Goal: Obtain resource: Download file/media

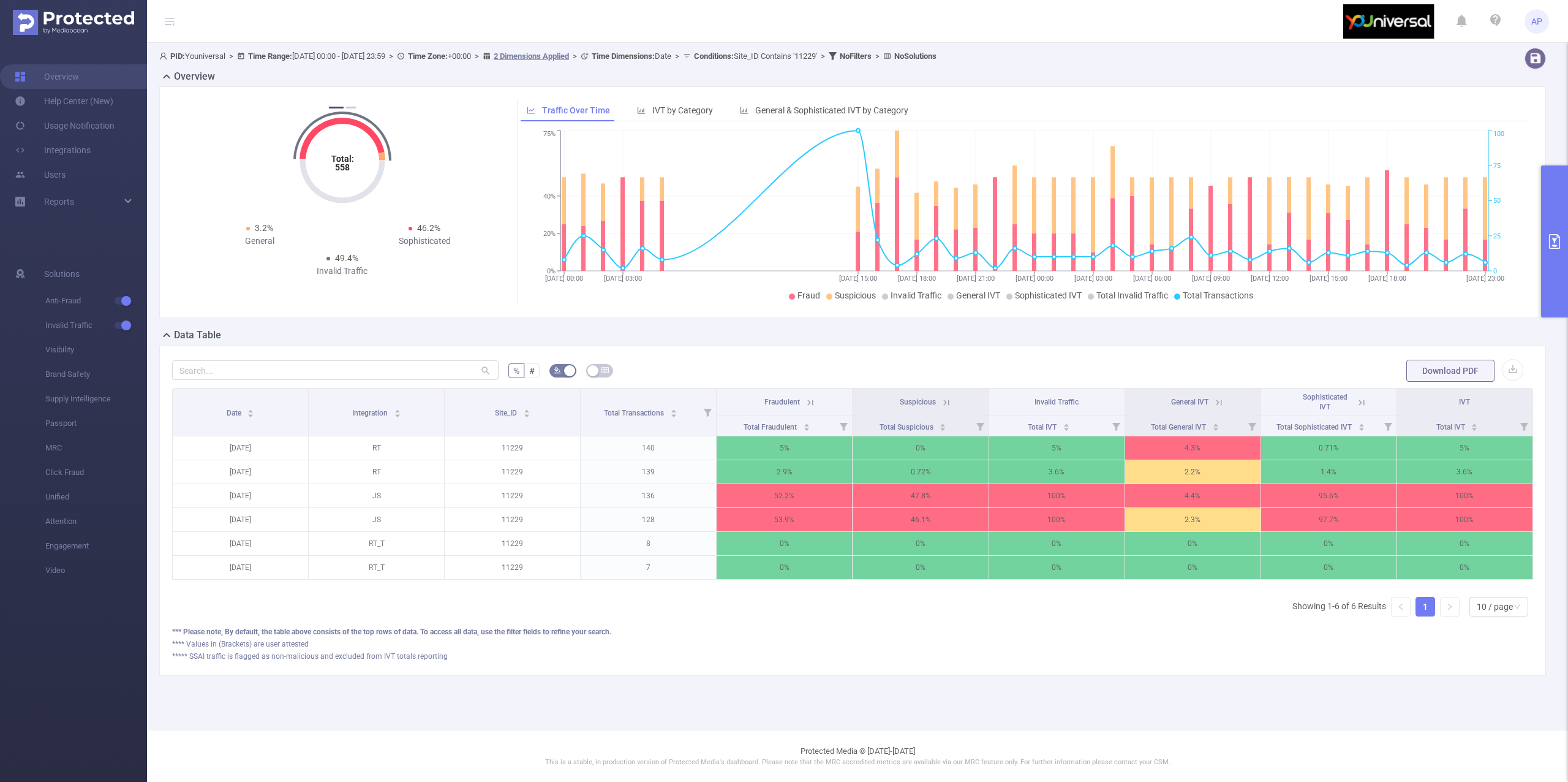
click at [1556, 215] on button "primary" at bounding box center [1554, 242] width 27 height 152
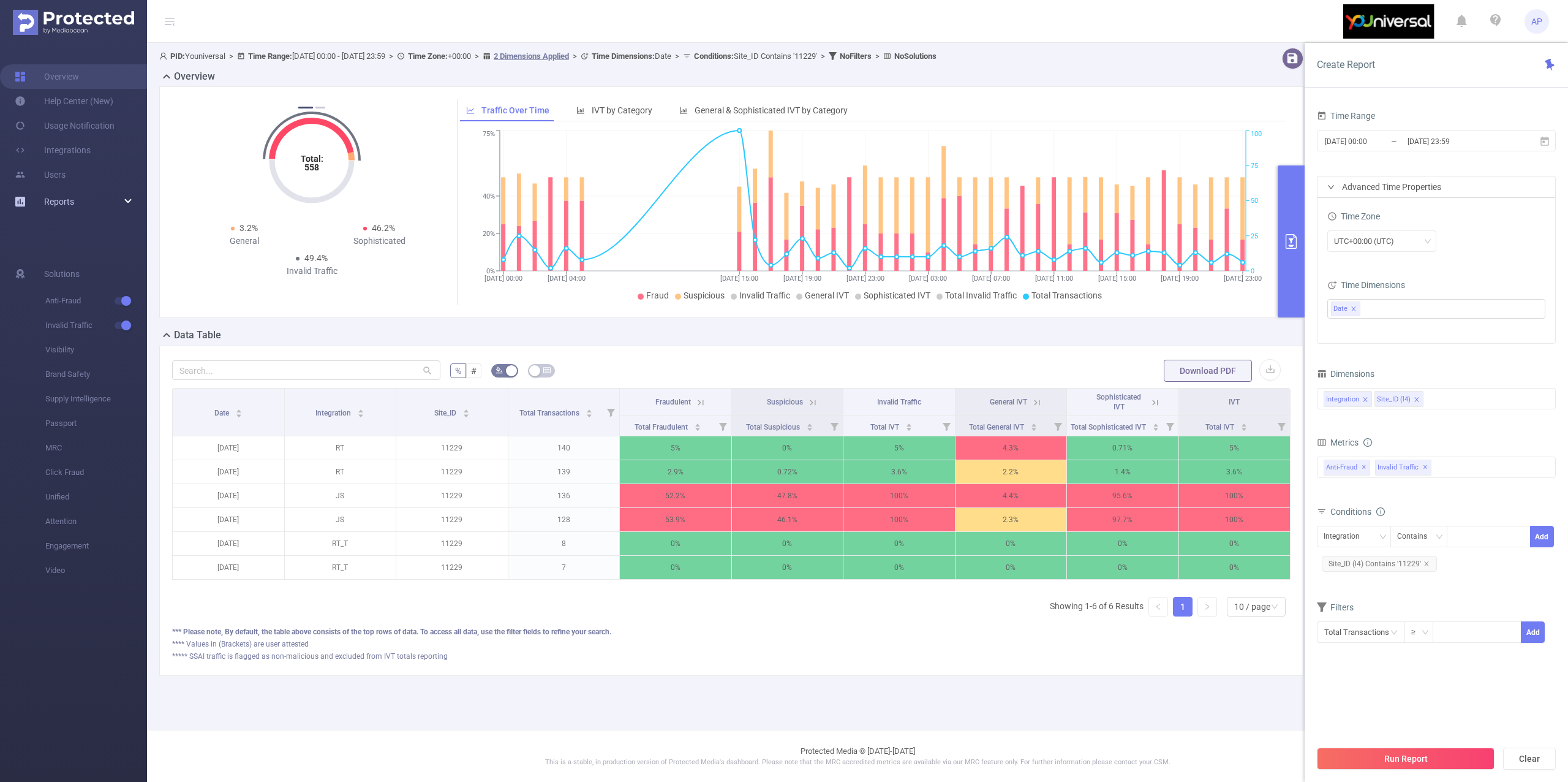
click at [69, 189] on link "Reports" at bounding box center [59, 202] width 30 height 25
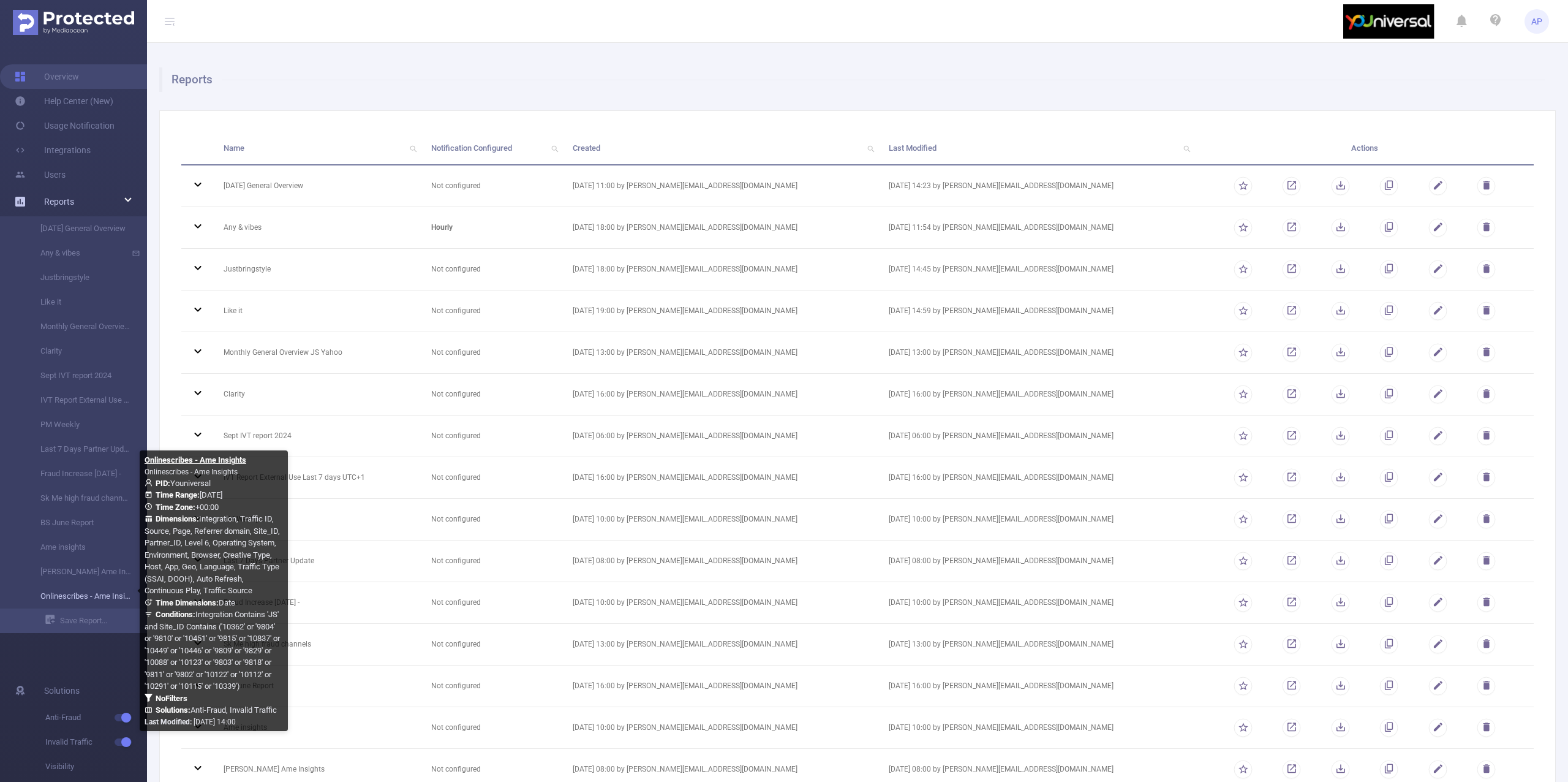
click at [88, 594] on link "Onlinescribes - Ame Insights" at bounding box center [79, 596] width 108 height 25
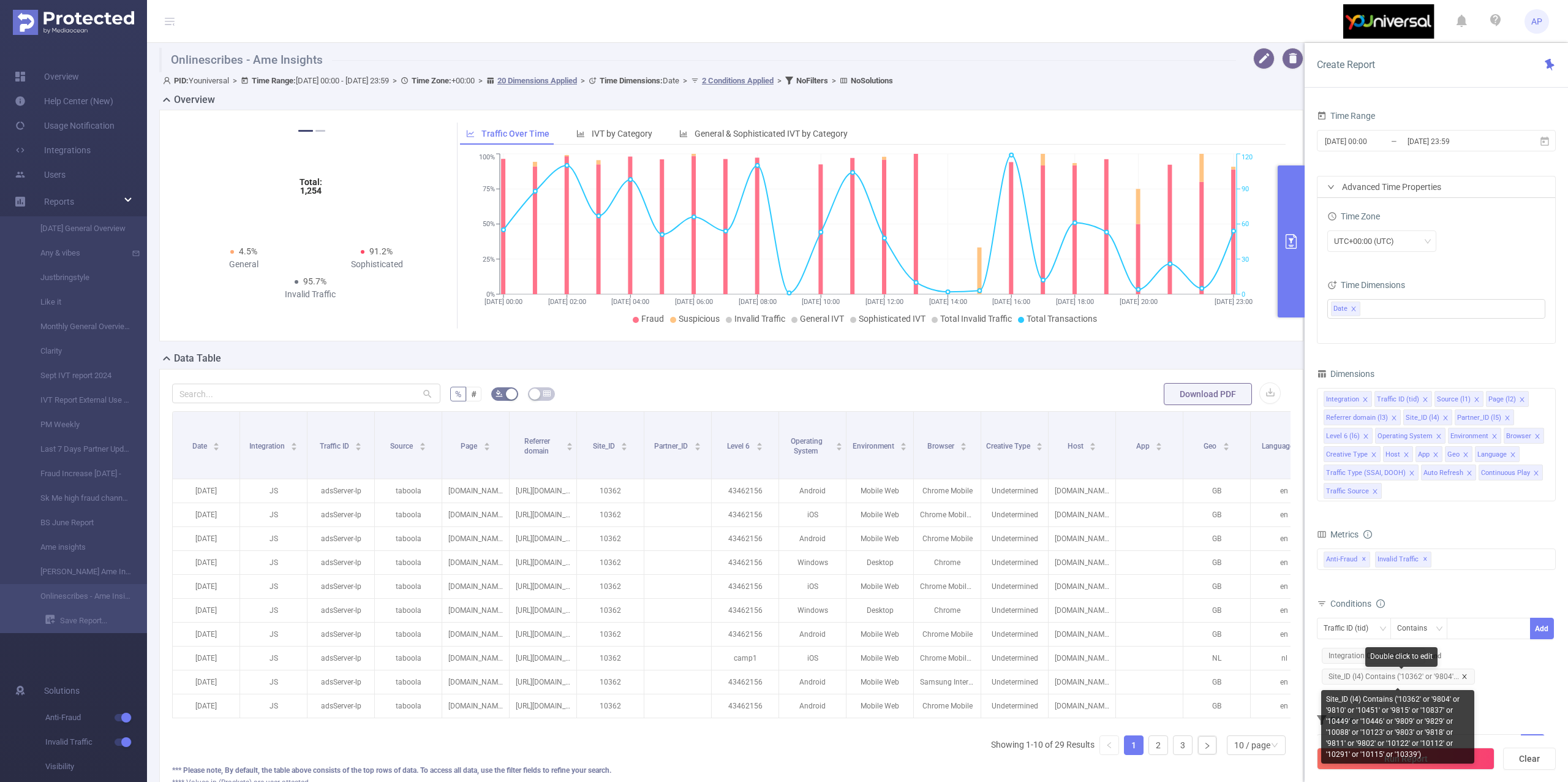
click at [1463, 678] on icon "icon: close" at bounding box center [1464, 676] width 4 height 4
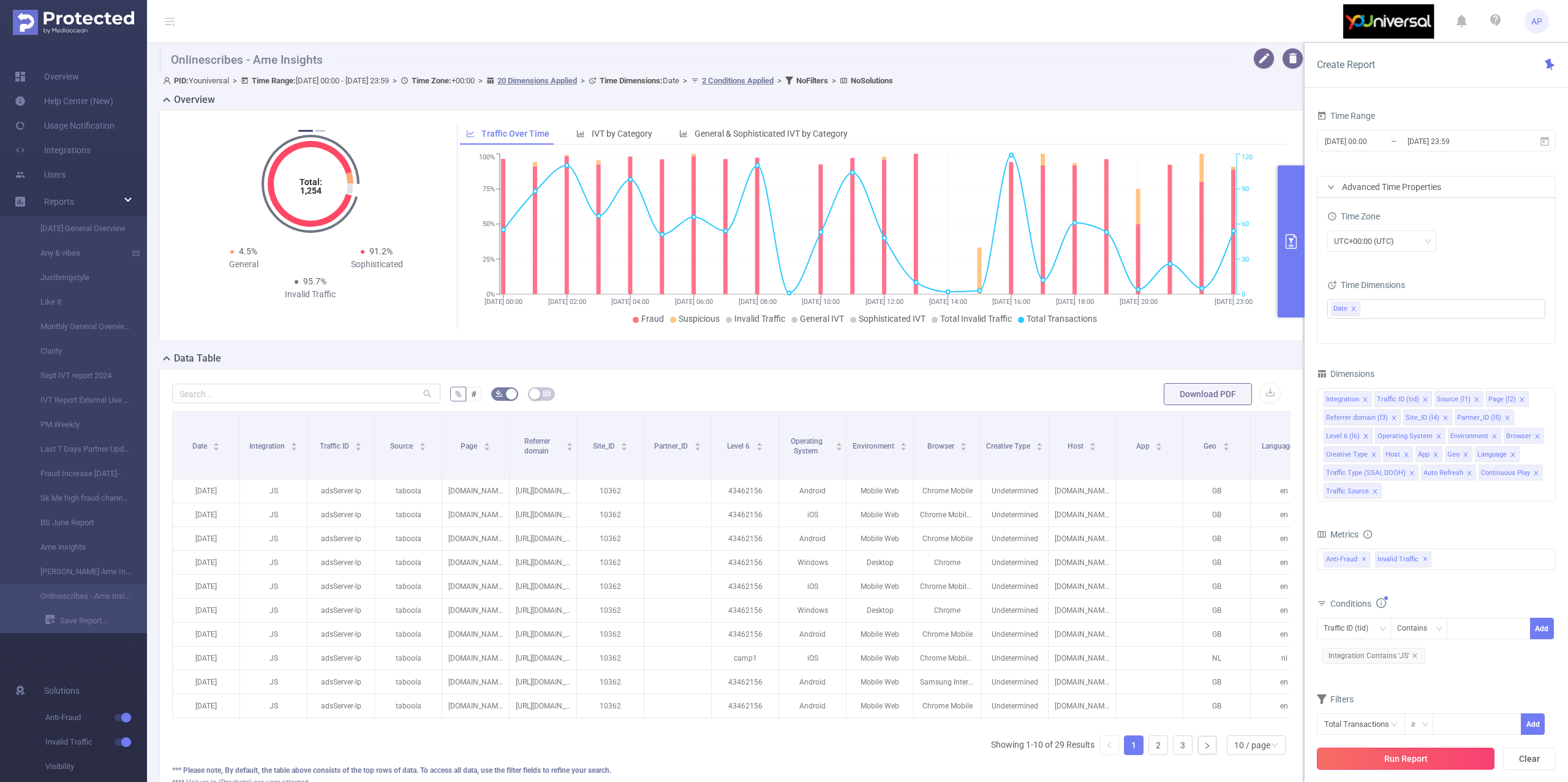
click at [1371, 762] on button "Run Report" at bounding box center [1405, 759] width 177 height 22
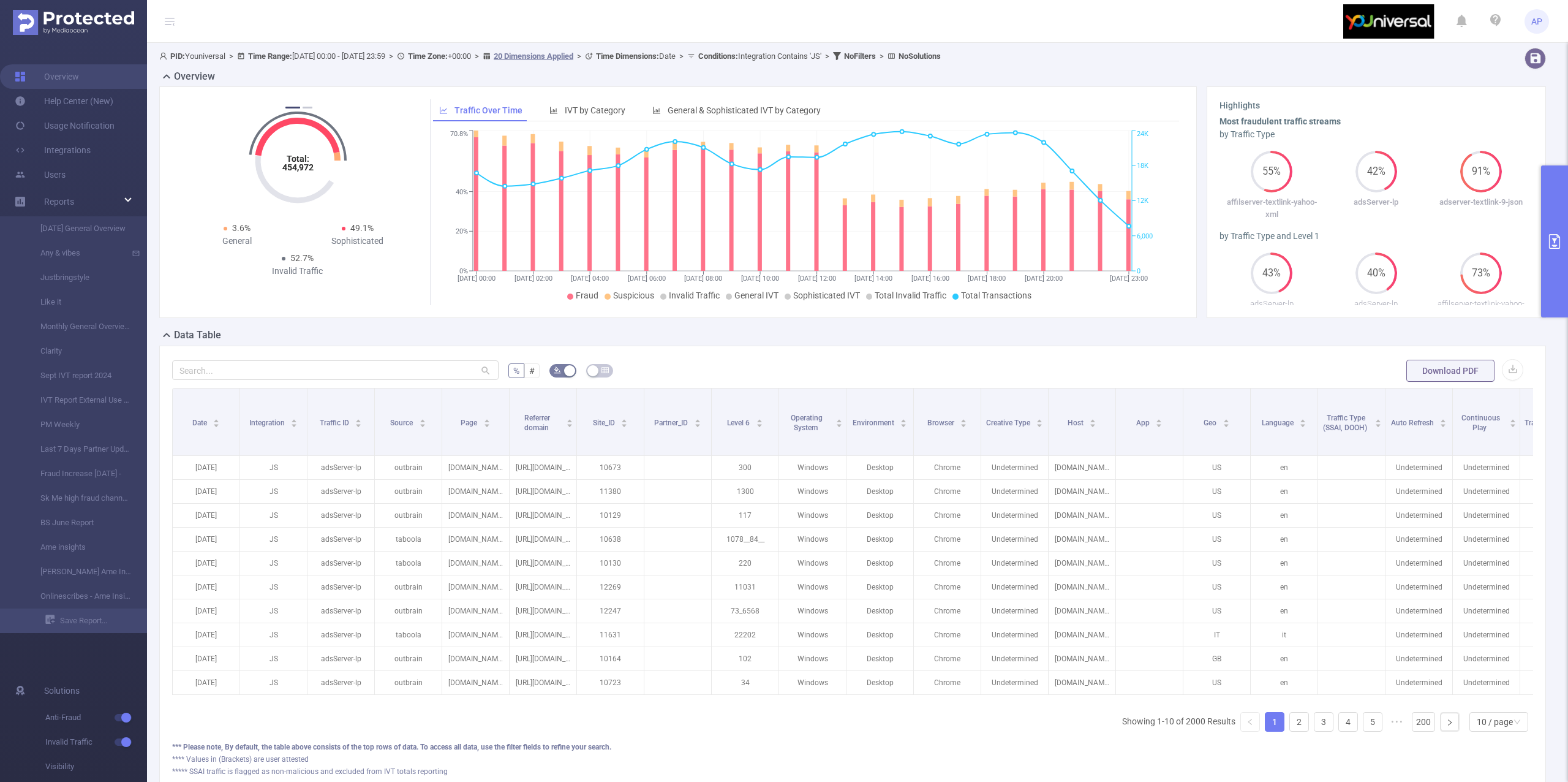
click at [1556, 219] on button "primary" at bounding box center [1554, 242] width 27 height 152
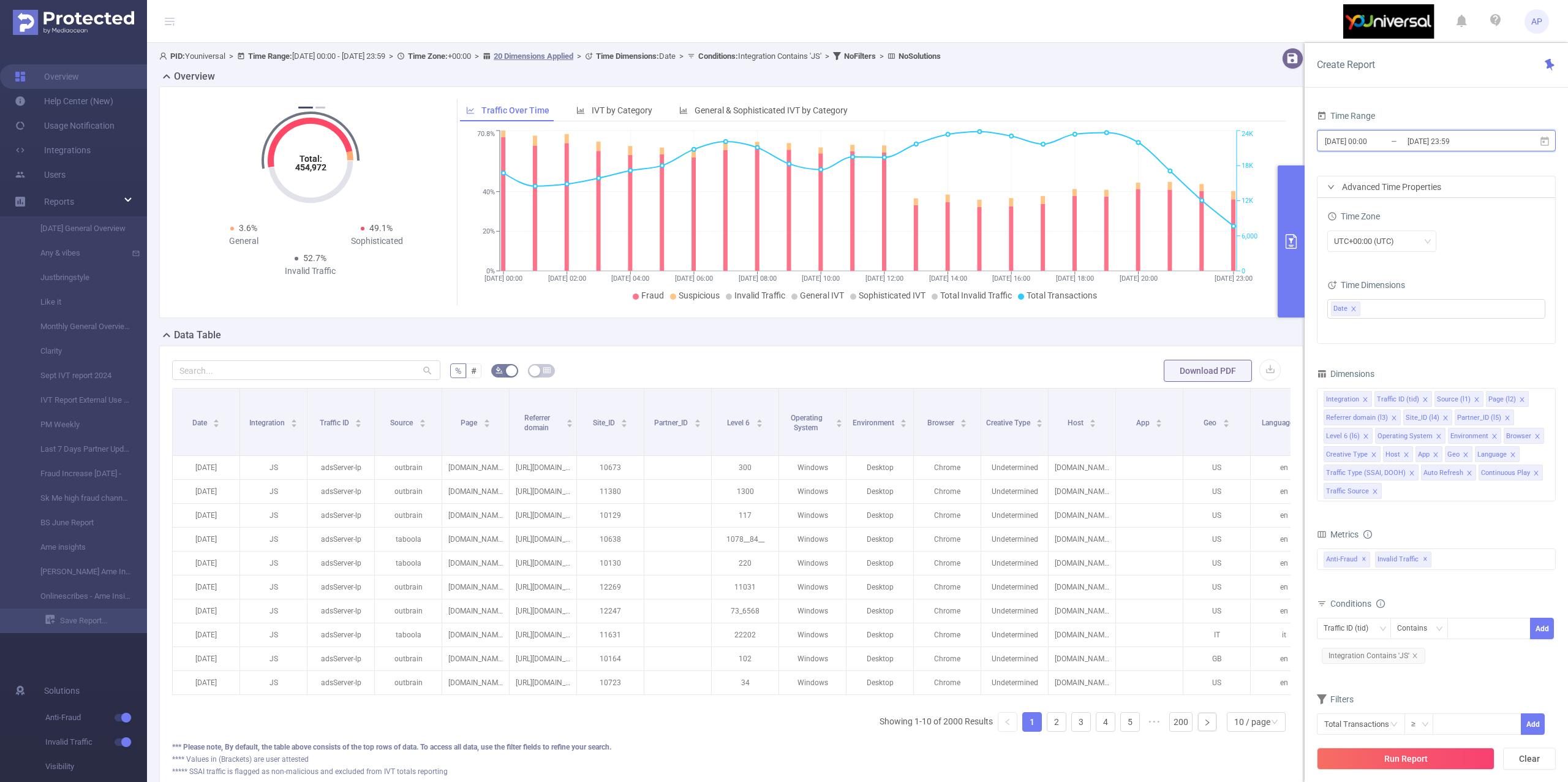
click at [1538, 144] on span "[DATE] 00:00 _ [DATE] 23:59" at bounding box center [1436, 140] width 239 height 21
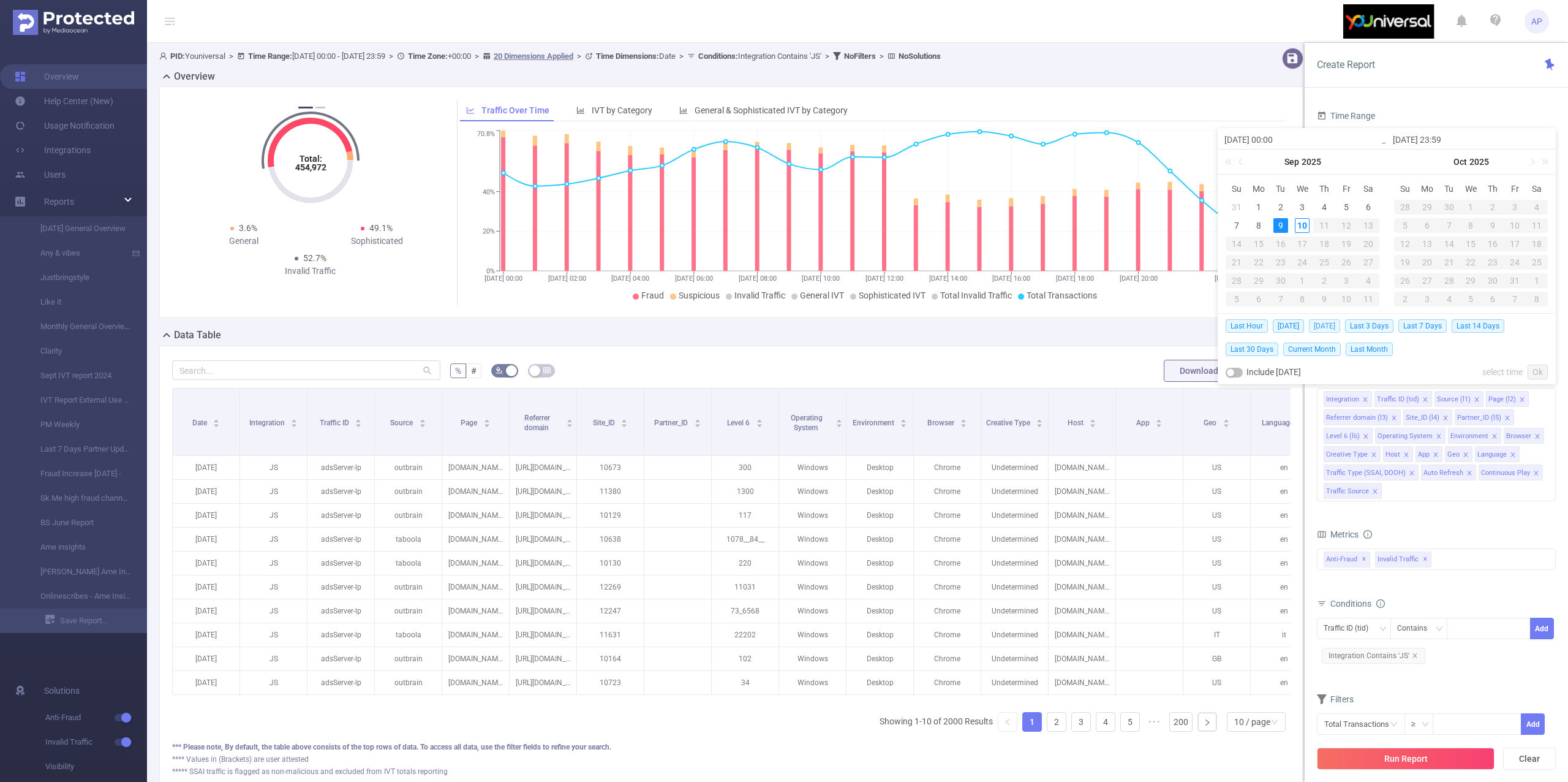
click at [1320, 322] on span "[DATE]" at bounding box center [1324, 326] width 31 height 14
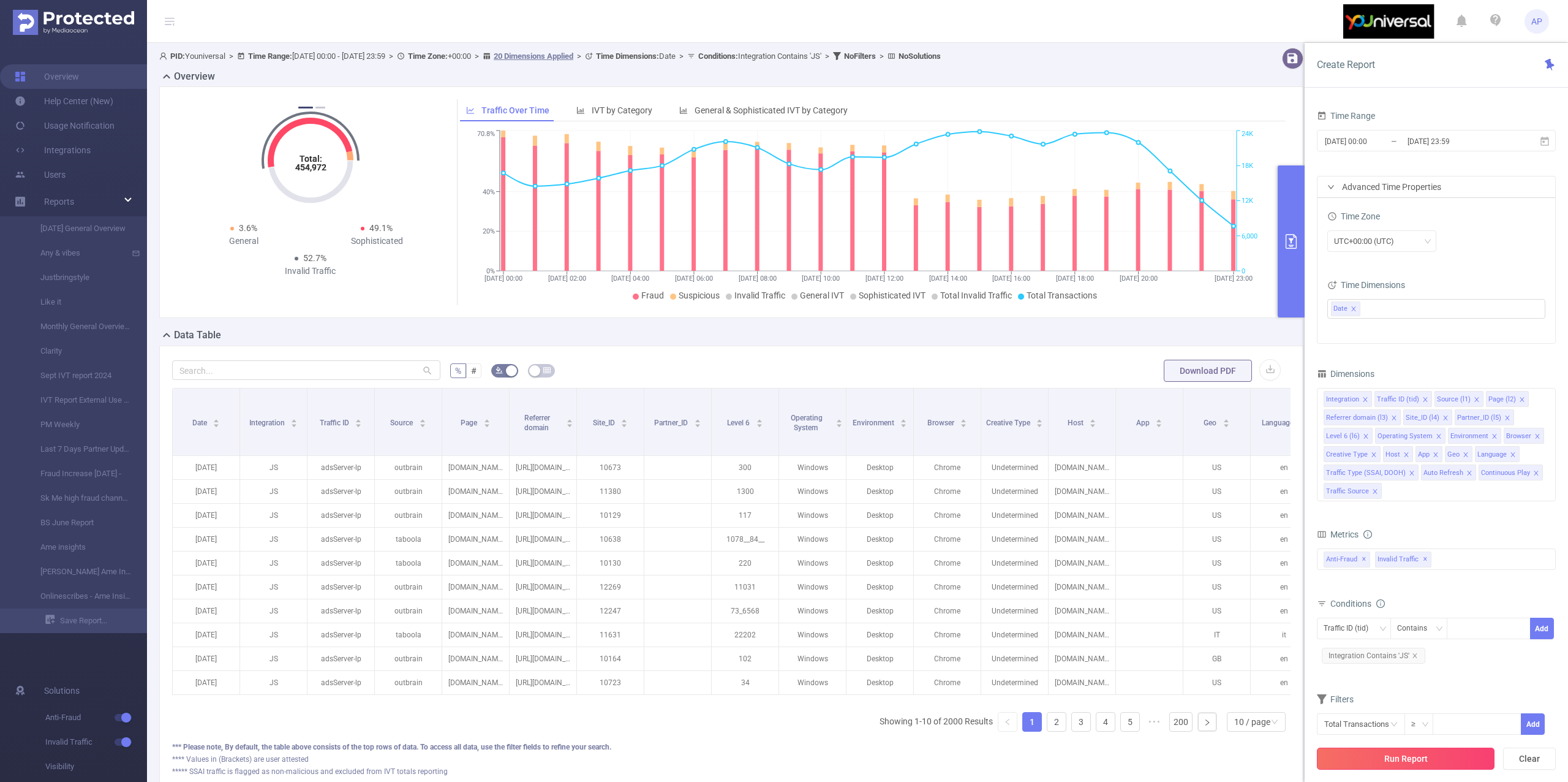
click at [1425, 758] on button "Run Report" at bounding box center [1405, 759] width 177 height 22
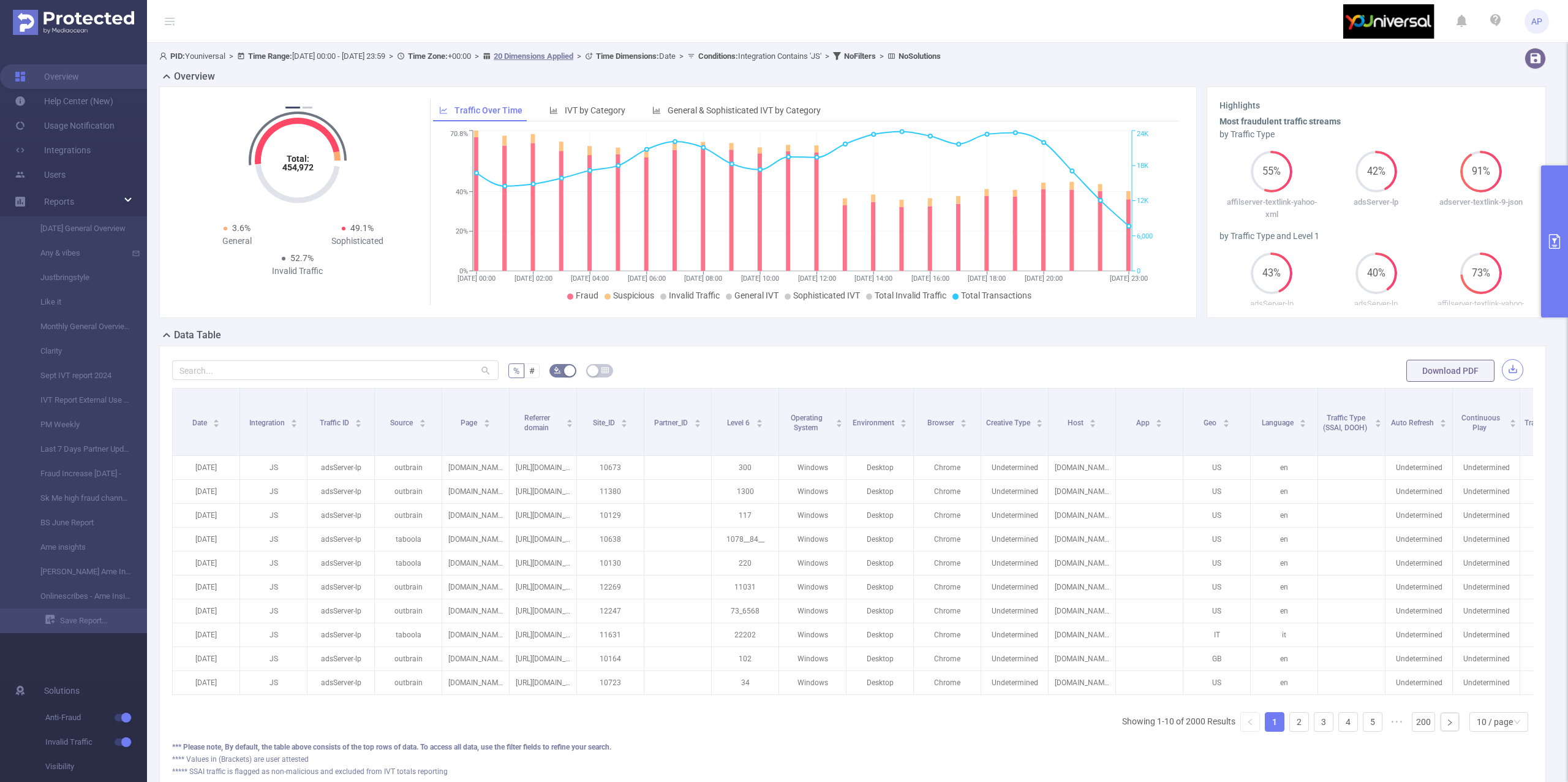
click at [1502, 371] on button "button" at bounding box center [1512, 369] width 21 height 21
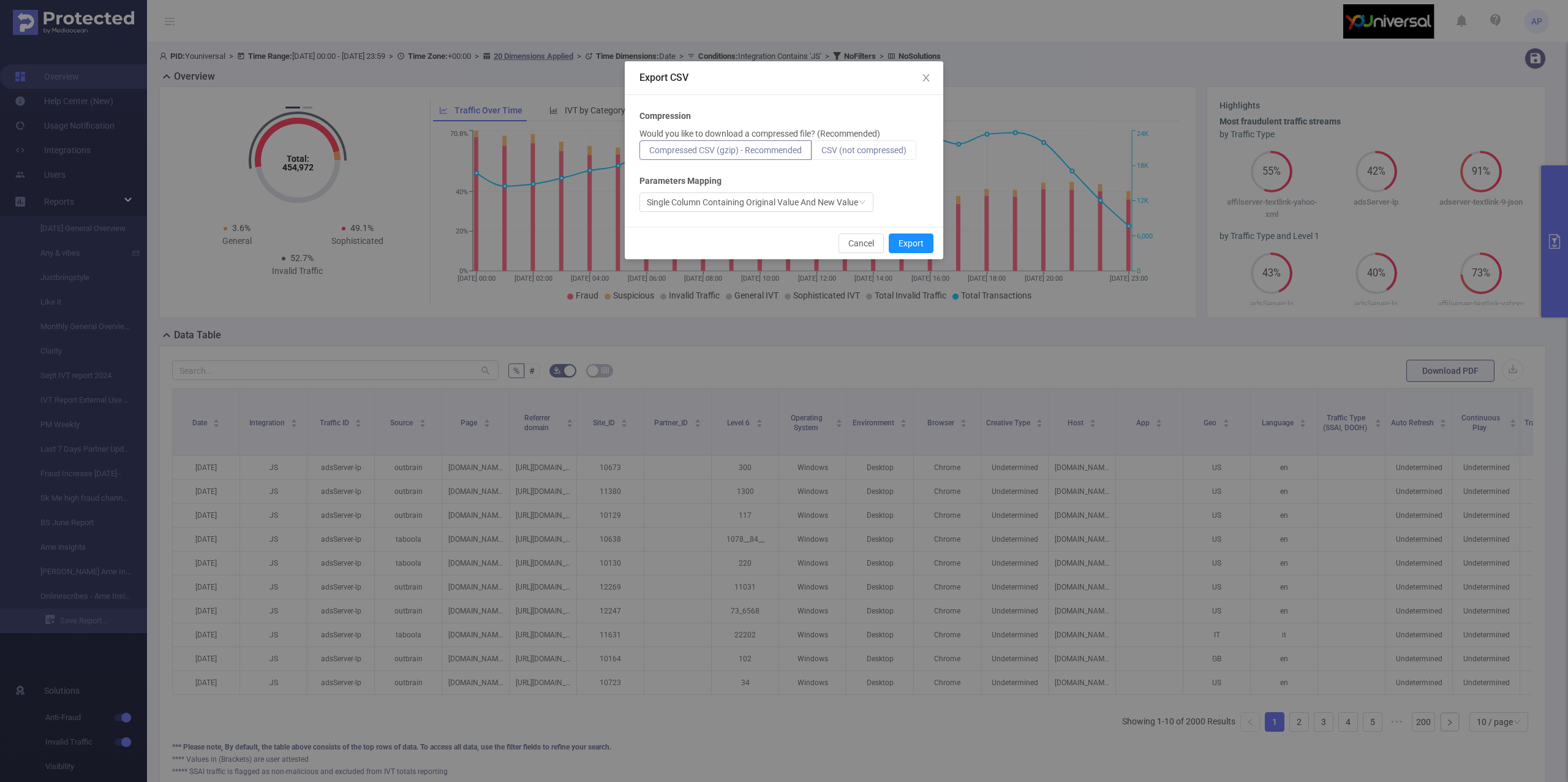
click at [858, 143] on label "CSV (not compressed)" at bounding box center [864, 150] width 105 height 19
click at [821, 153] on input "CSV (not compressed)" at bounding box center [821, 153] width 0 height 0
click at [910, 238] on button "Export" at bounding box center [911, 243] width 45 height 19
